Goal: Browse casually

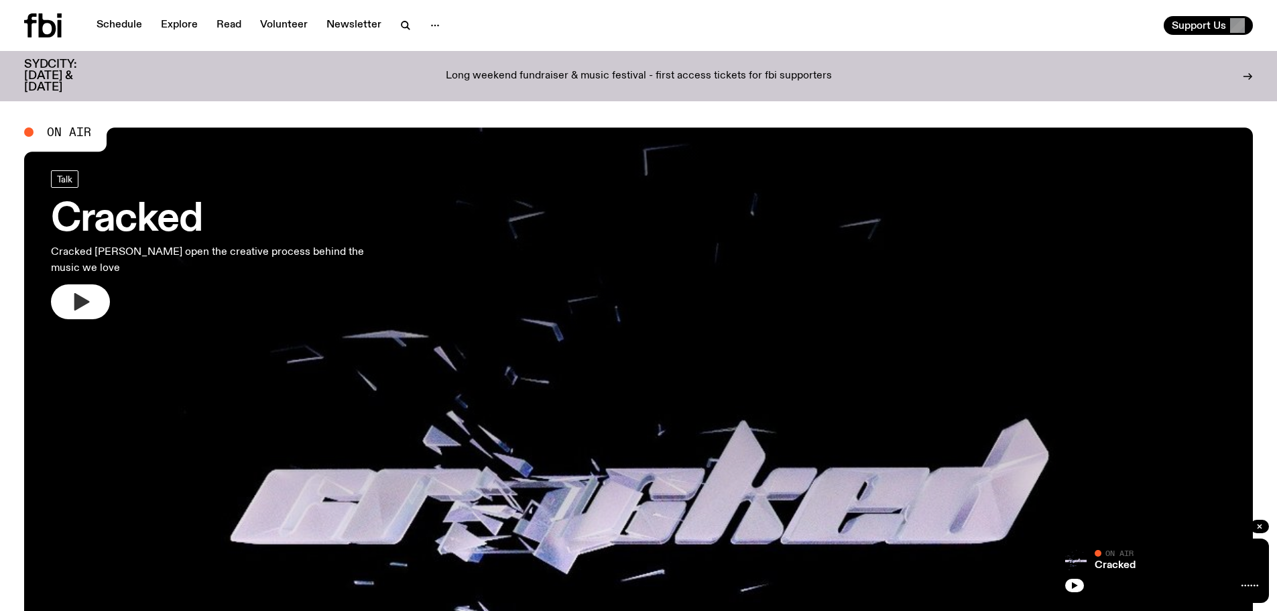
click at [80, 293] on icon "button" at bounding box center [81, 301] width 15 height 17
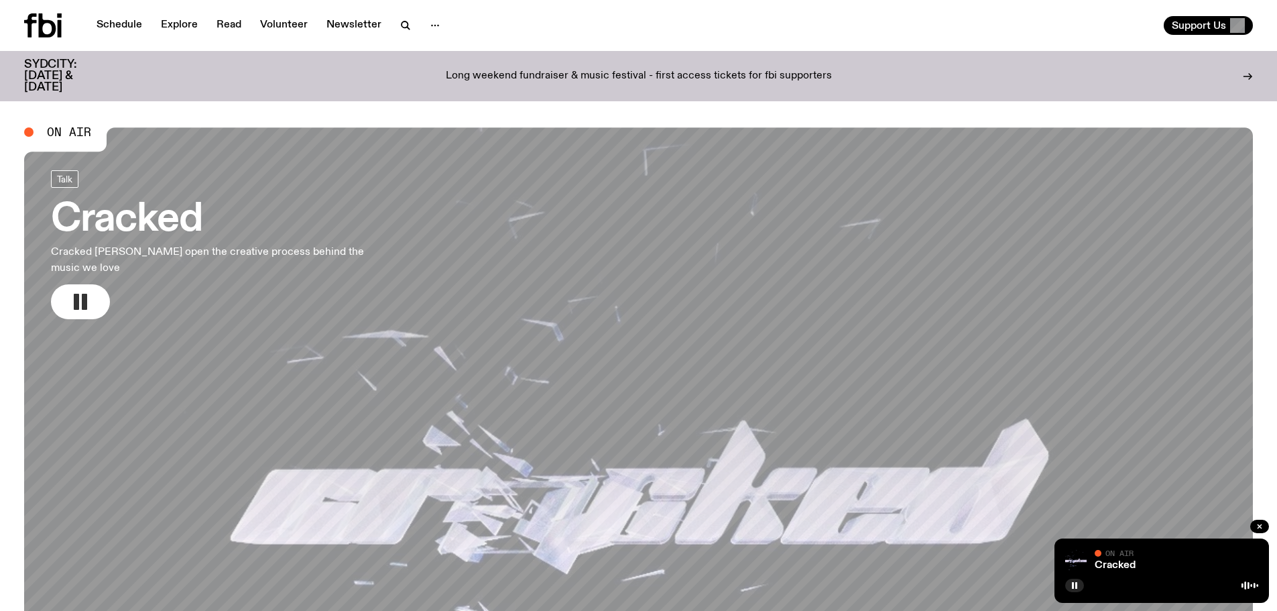
click at [80, 291] on icon "button" at bounding box center [80, 301] width 21 height 21
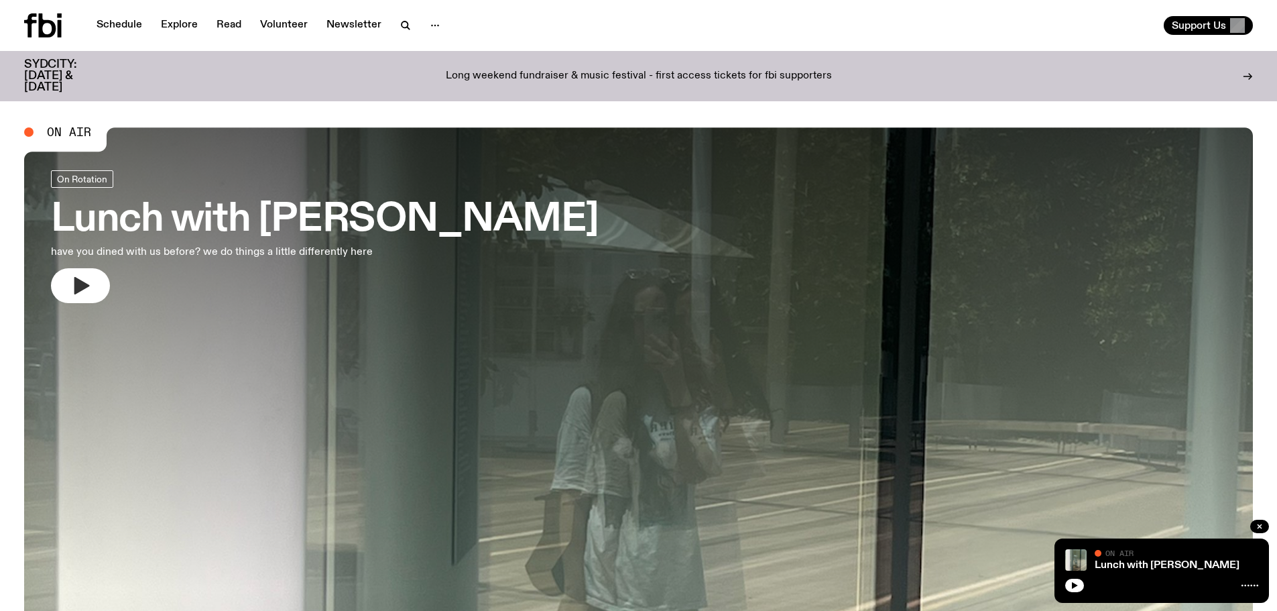
click at [85, 285] on icon "button" at bounding box center [81, 285] width 15 height 17
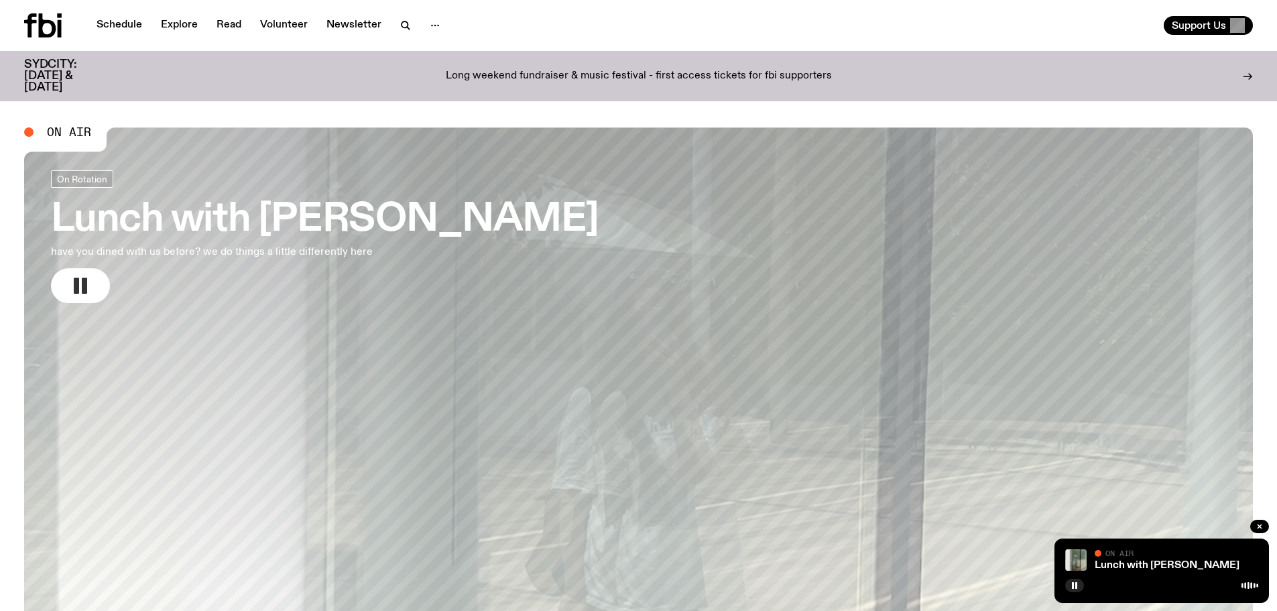
click at [78, 286] on rect "button" at bounding box center [76, 286] width 5 height 16
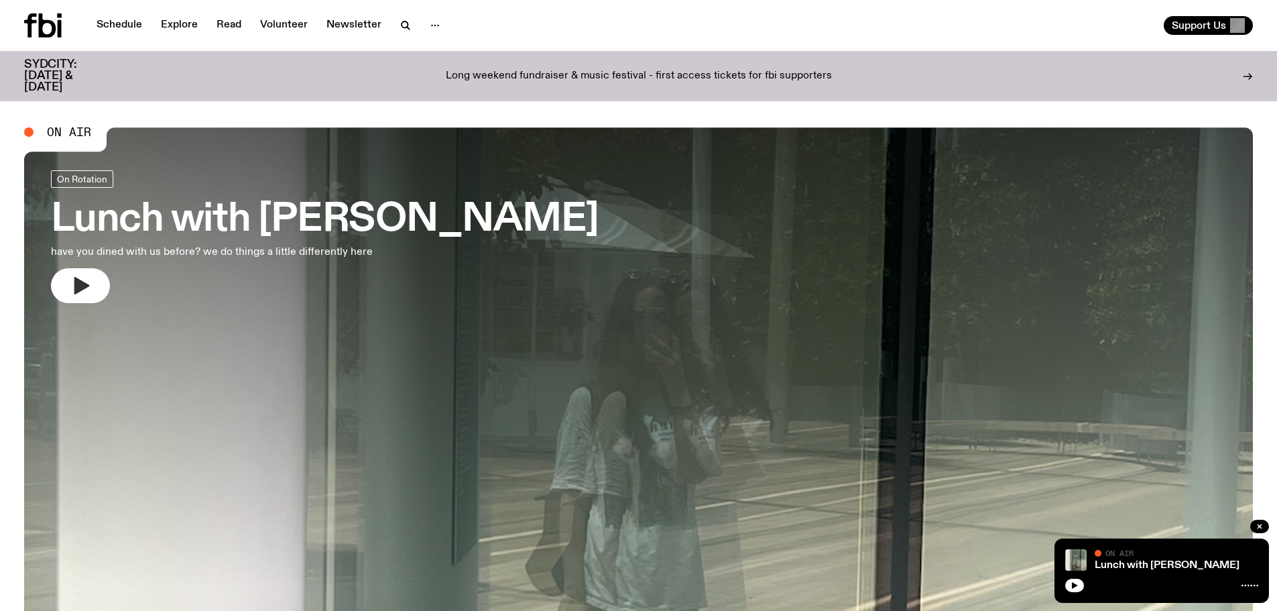
click at [75, 286] on icon "button" at bounding box center [81, 285] width 15 height 17
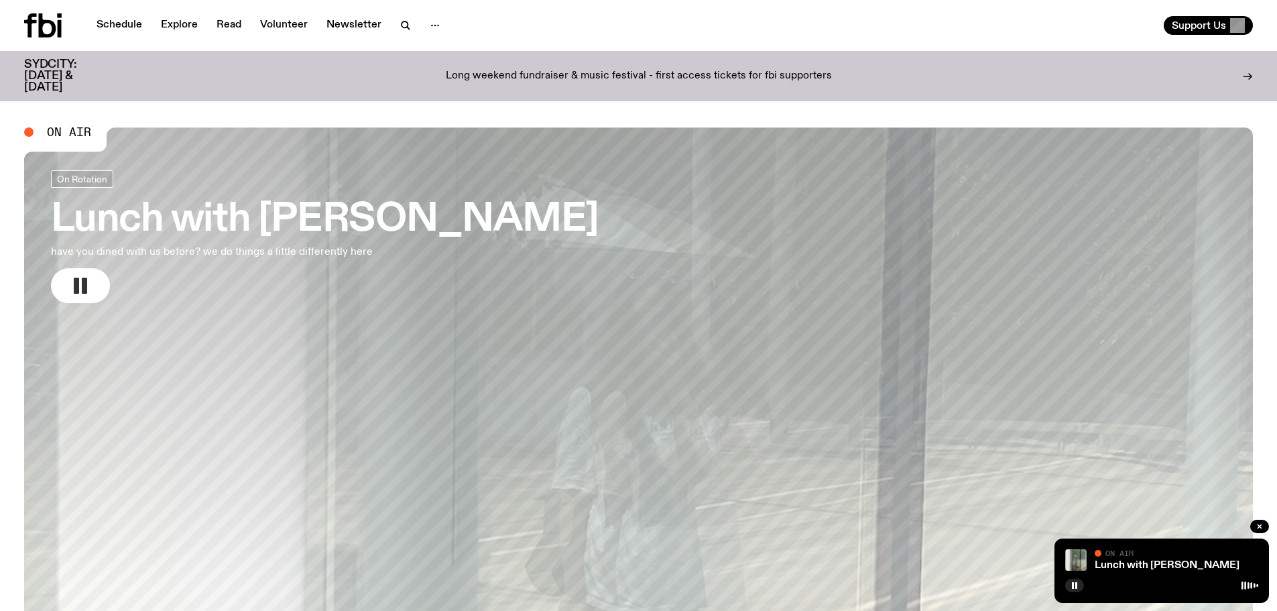
click at [84, 277] on icon "button" at bounding box center [80, 285] width 21 height 21
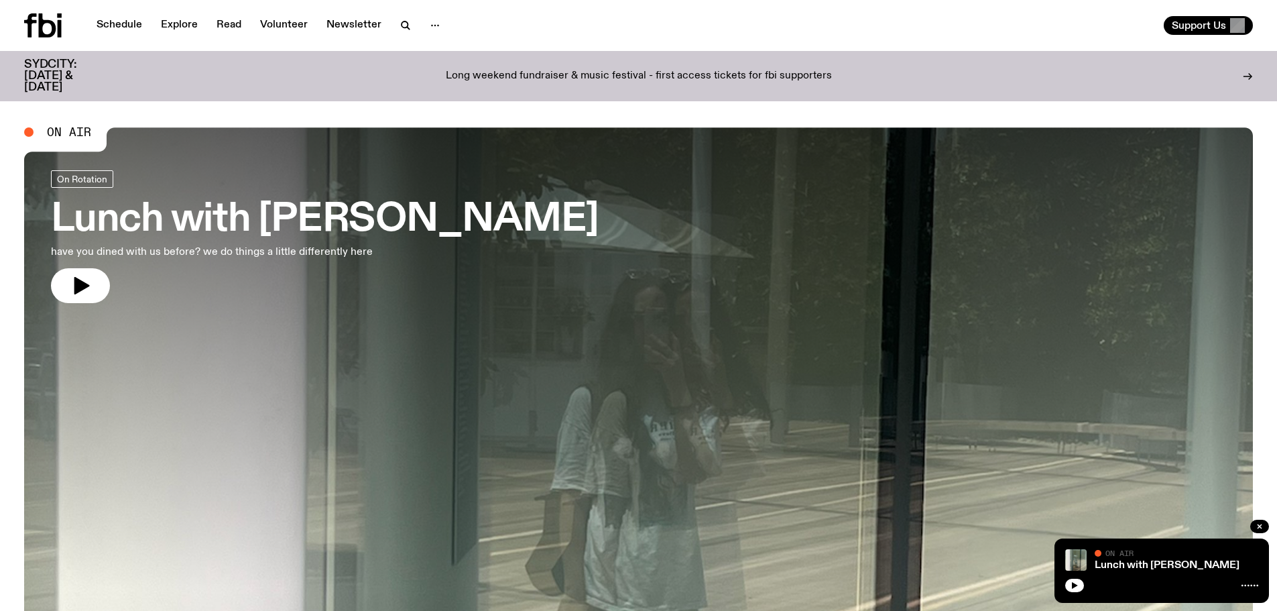
drag, startPoint x: 80, startPoint y: 285, endPoint x: 122, endPoint y: 251, distance: 53.9
click at [80, 284] on icon "button" at bounding box center [81, 285] width 15 height 17
click at [78, 279] on icon "button" at bounding box center [80, 285] width 21 height 21
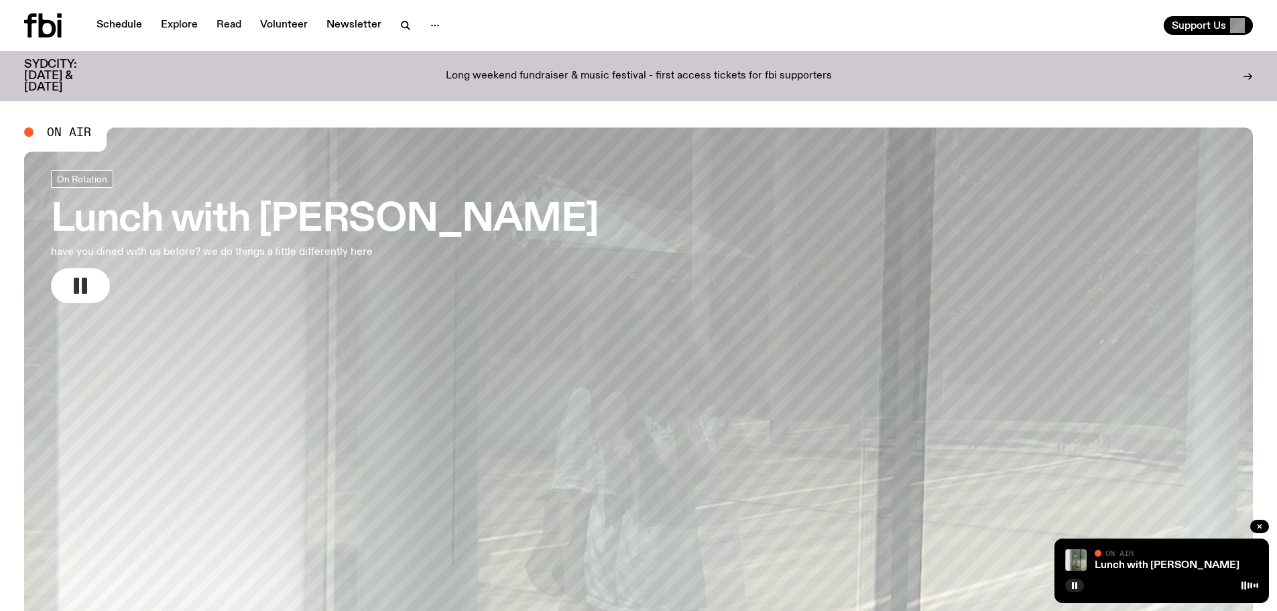
click at [78, 281] on rect "button" at bounding box center [76, 286] width 5 height 16
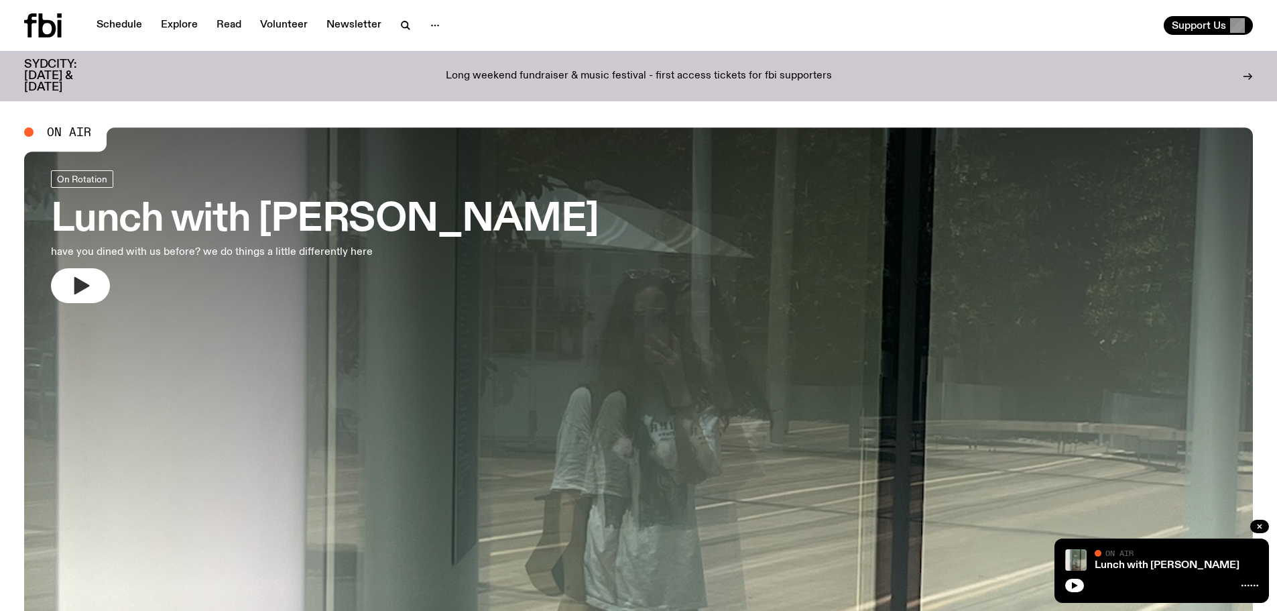
click at [78, 282] on icon "button" at bounding box center [81, 285] width 15 height 17
